Goal: Information Seeking & Learning: Learn about a topic

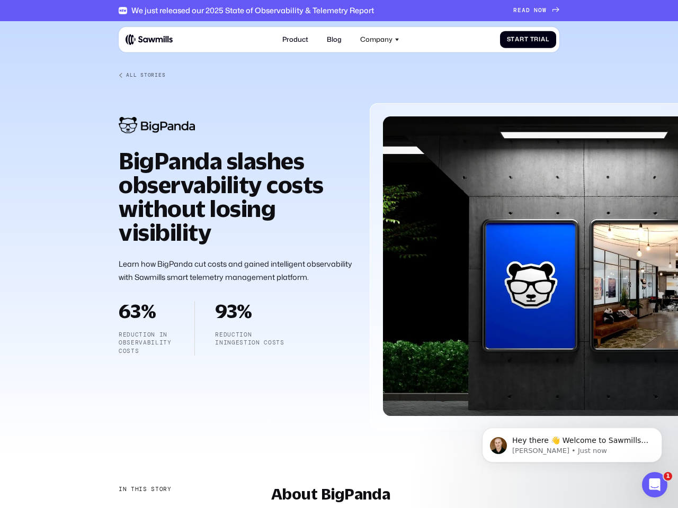
click at [380, 39] on div "Company" at bounding box center [376, 39] width 32 height 8
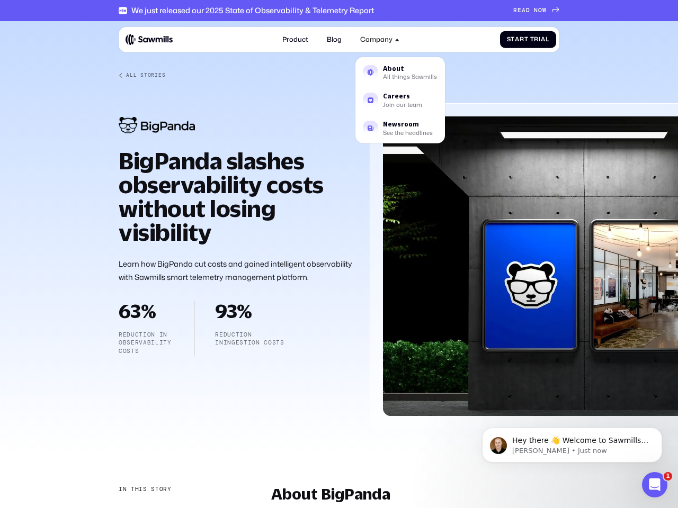
click at [144, 490] on div "In this story" at bounding box center [145, 490] width 53 height 8
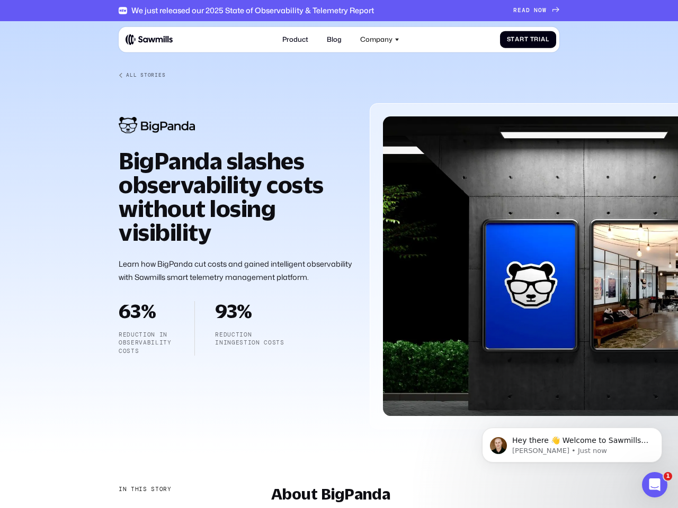
click at [174, 508] on div "About BigPanda" at bounding box center [174, 511] width 110 height 9
click at [572, 445] on p "Hey there 👋 Welcome to Sawmills. The smart telemetry management platform that s…" at bounding box center [580, 441] width 137 height 11
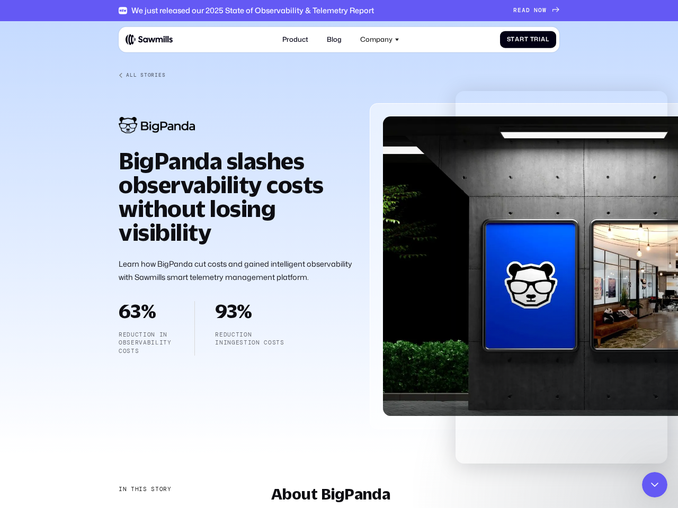
click at [664, 431] on div at bounding box center [339, 233] width 678 height 424
click at [654, 485] on icon "Close Intercom Messenger" at bounding box center [654, 485] width 13 height 13
